Goal: Task Accomplishment & Management: Manage account settings

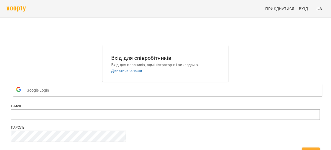
scroll to position [30, 0]
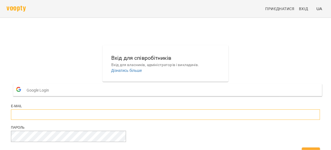
click at [135, 109] on input "email" at bounding box center [165, 114] width 309 height 10
type input "**********"
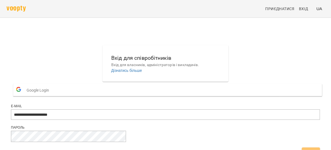
click at [306, 149] on span "Вхід" at bounding box center [310, 152] width 9 height 7
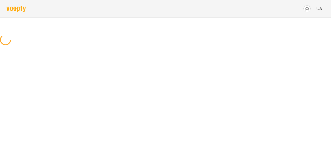
scroll to position [0, 0]
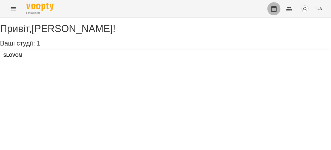
click at [275, 4] on button "button" at bounding box center [273, 8] width 13 height 13
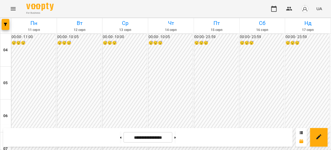
scroll to position [234, 0]
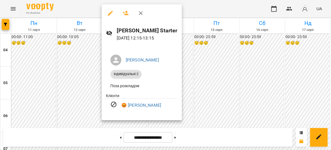
click at [79, 89] on div at bounding box center [165, 75] width 331 height 150
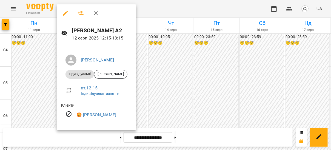
click at [139, 82] on div at bounding box center [165, 75] width 331 height 150
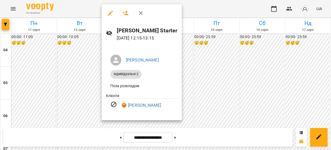
click at [201, 84] on div at bounding box center [165, 75] width 331 height 150
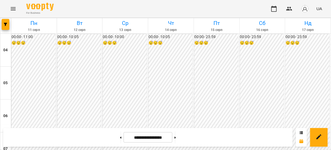
scroll to position [456, 0]
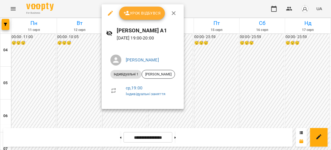
click at [133, 16] on button "Урок відбувся" at bounding box center [142, 13] width 46 height 13
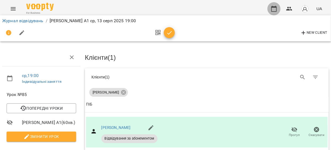
click at [272, 11] on icon "button" at bounding box center [273, 8] width 7 height 7
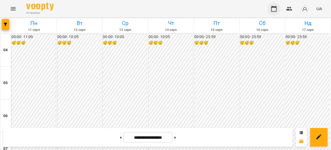
scroll to position [466, 0]
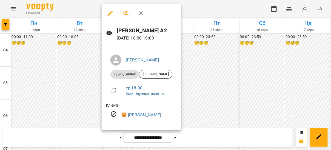
click at [75, 73] on div at bounding box center [165, 75] width 331 height 150
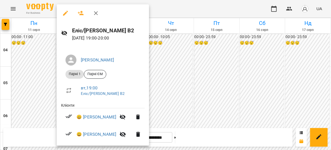
click at [196, 53] on div at bounding box center [165, 75] width 331 height 150
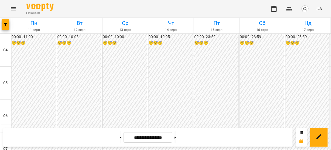
scroll to position [443, 0]
